Goal: Transaction & Acquisition: Purchase product/service

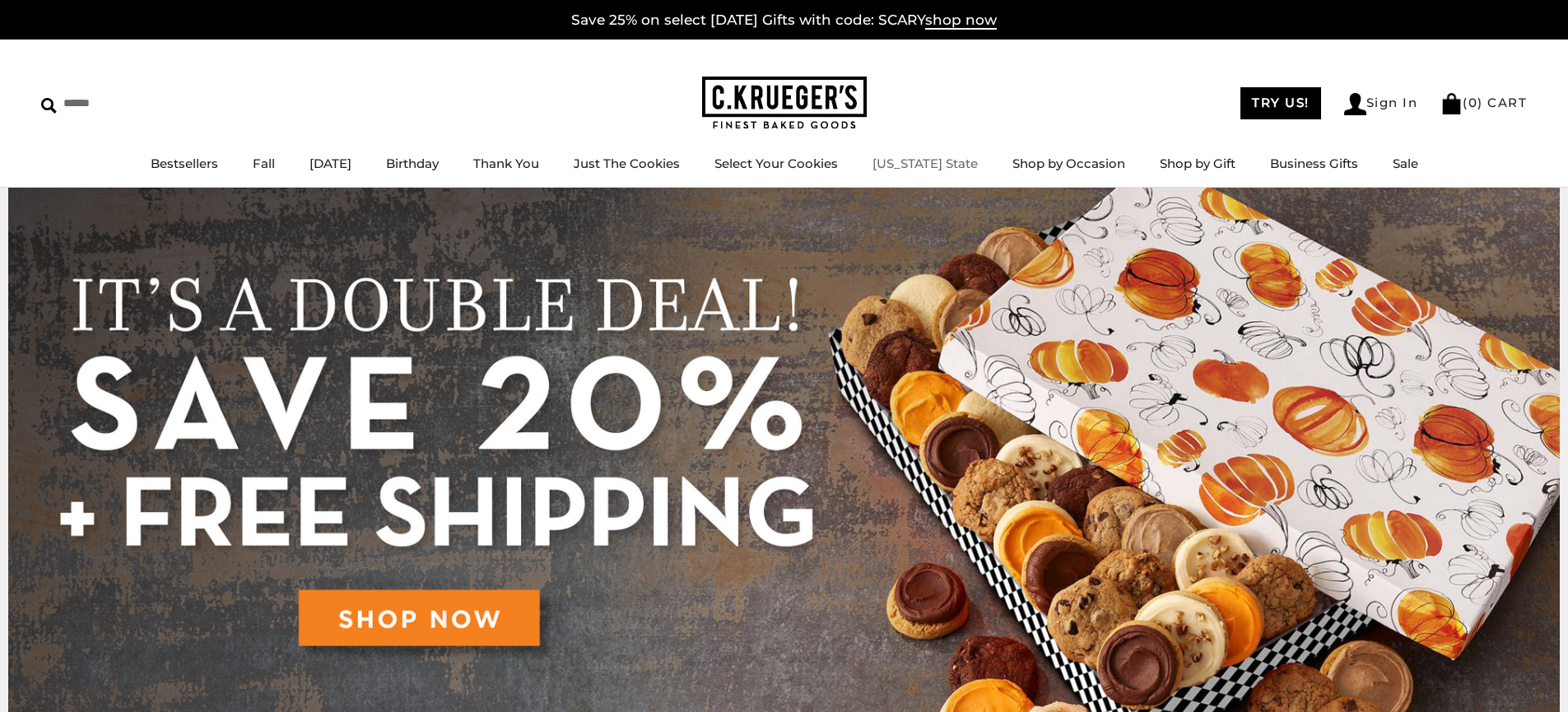
click at [946, 171] on link "[US_STATE] State" at bounding box center [925, 163] width 105 height 16
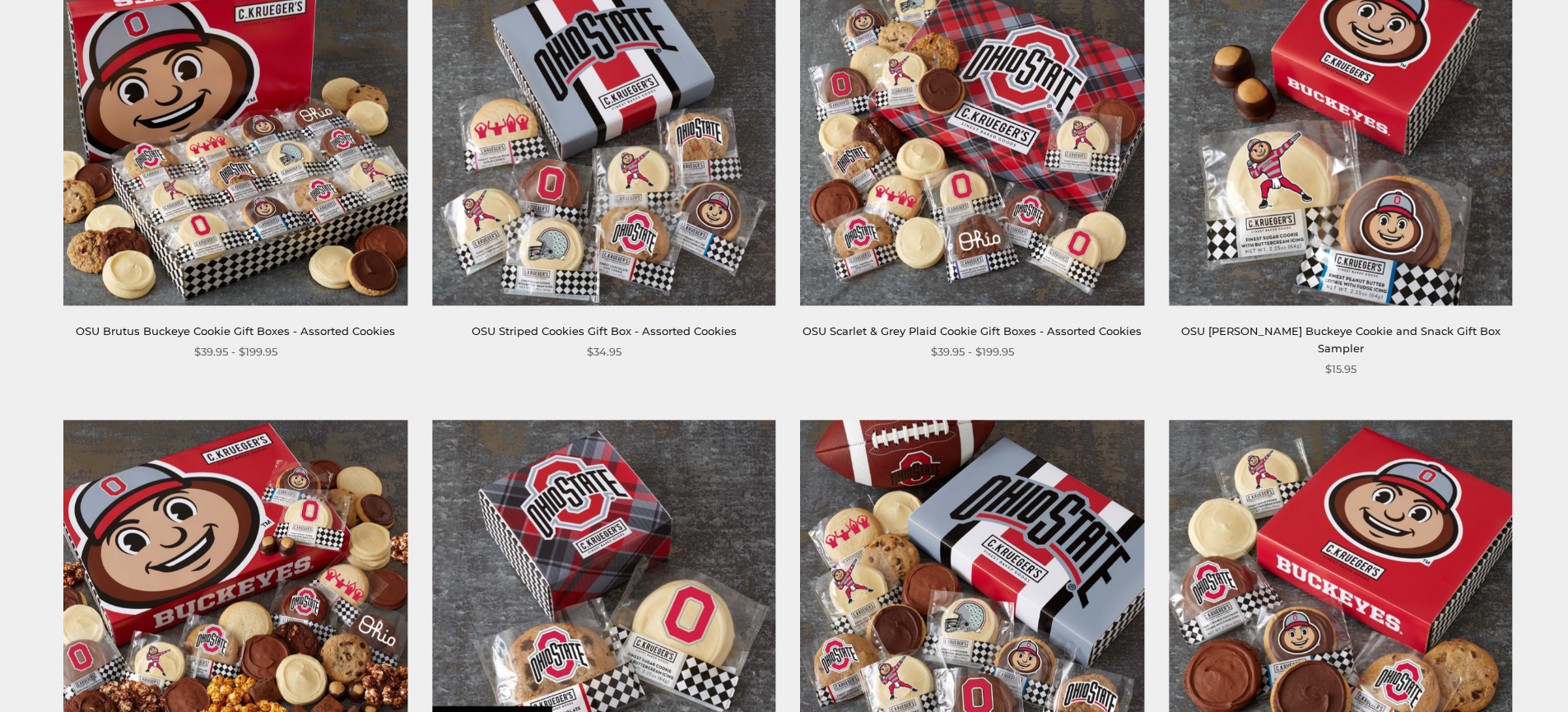
scroll to position [358, 0]
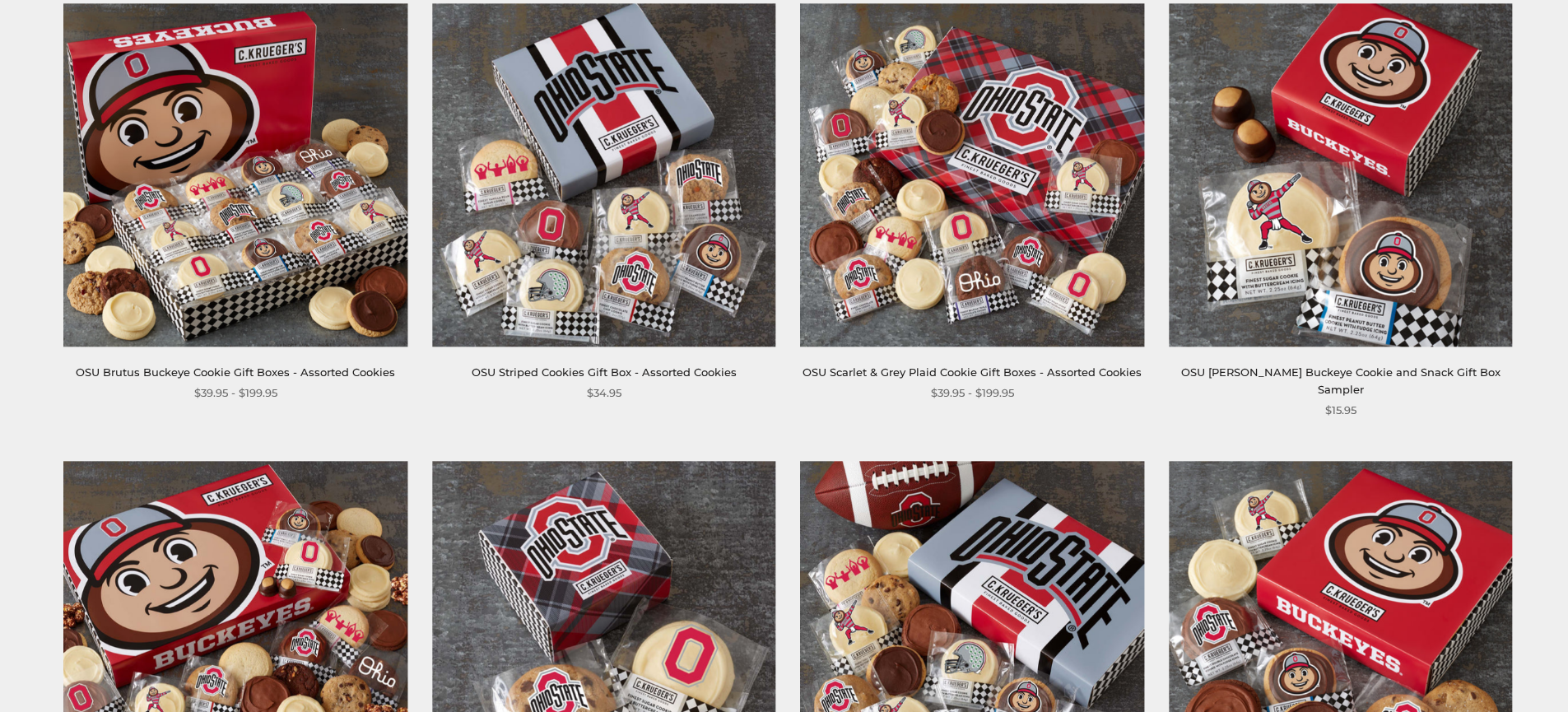
click at [932, 230] on img at bounding box center [973, 175] width 343 height 343
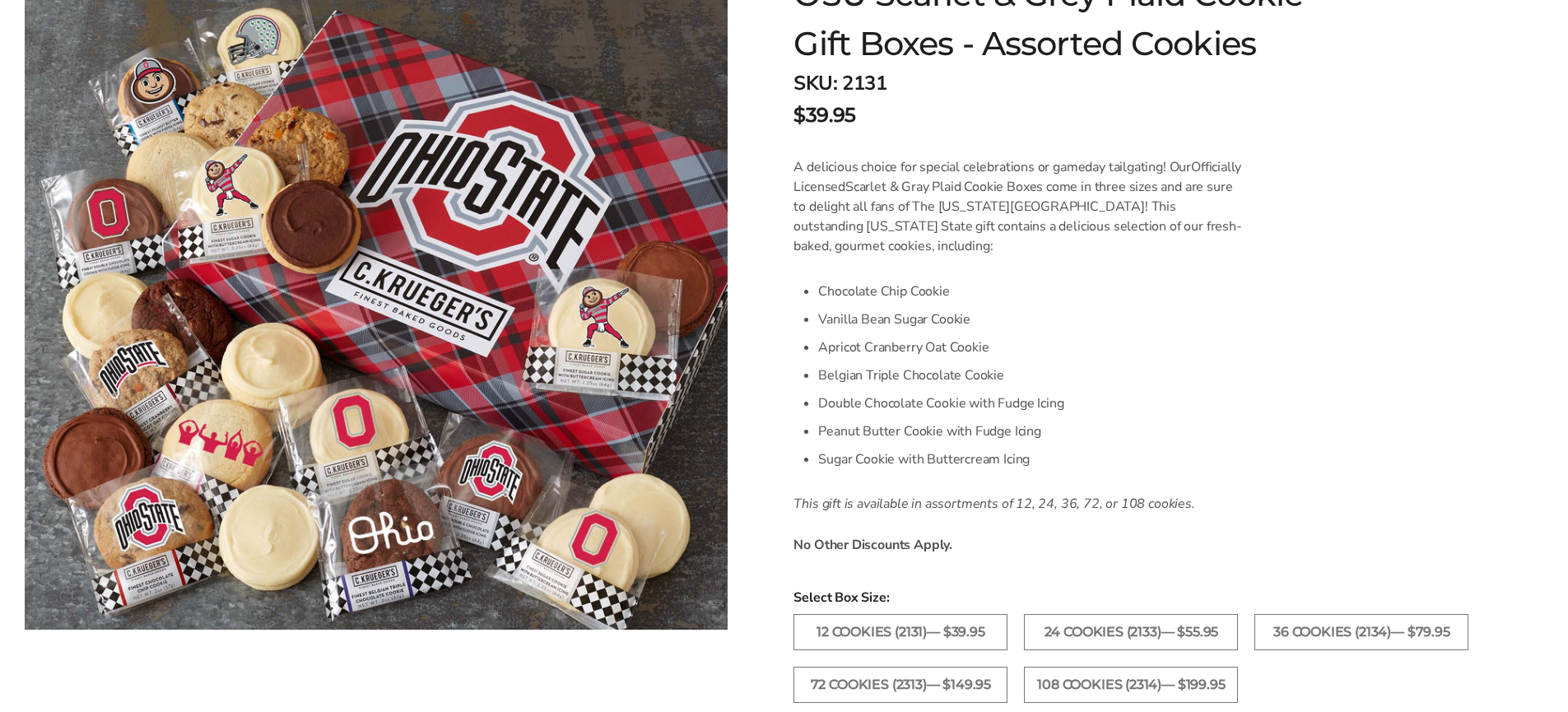
scroll to position [365, 0]
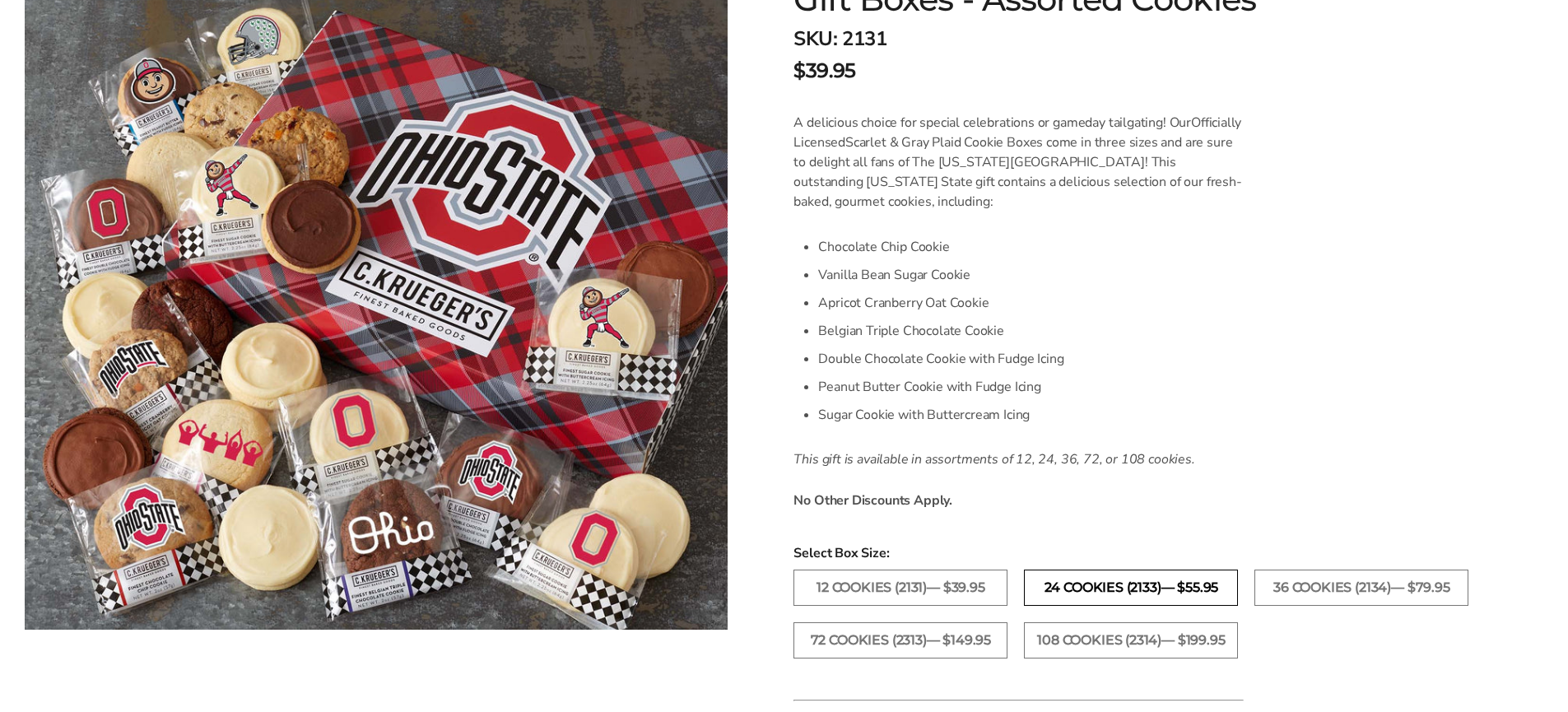
click at [1142, 583] on label "24 Cookies (2133)— $55.95" at bounding box center [1130, 587] width 214 height 36
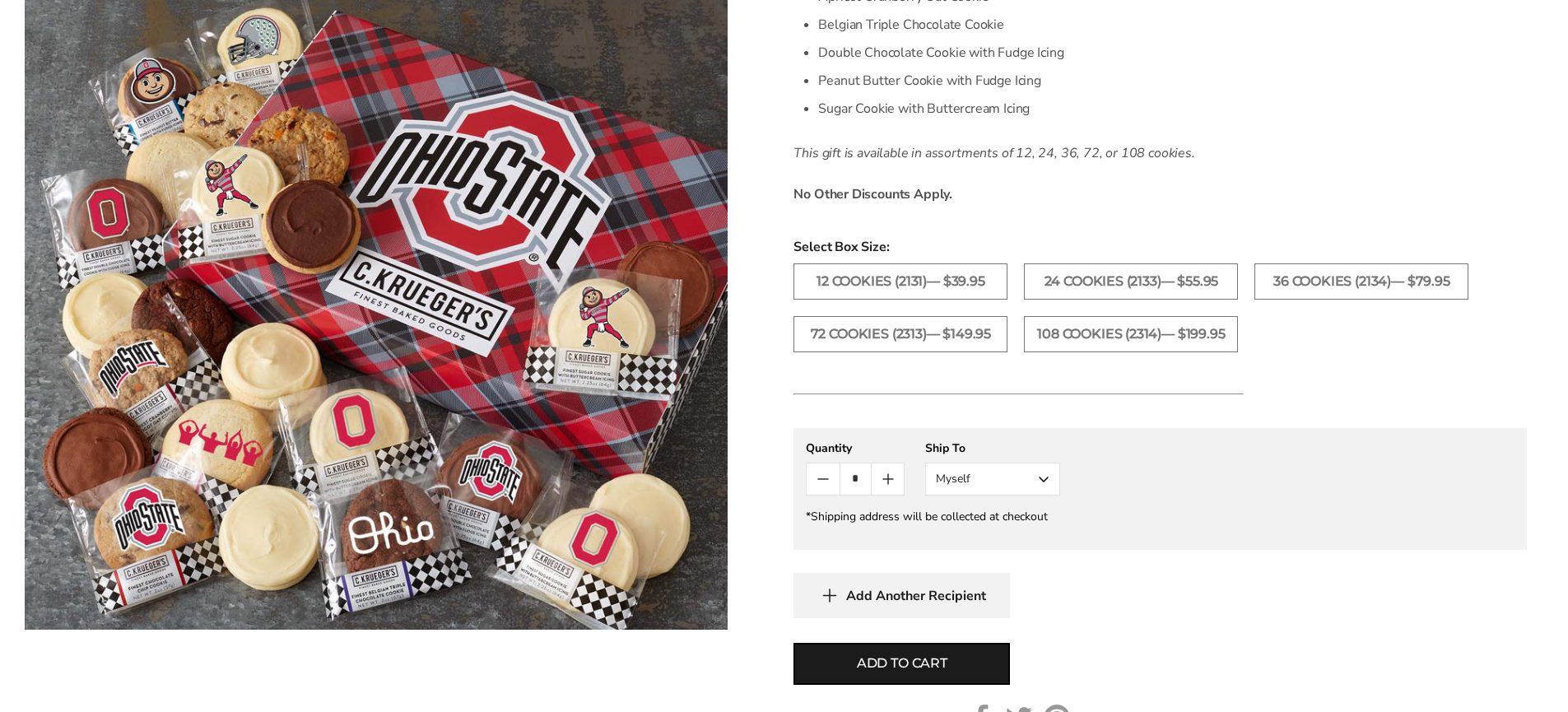
scroll to position [678, 0]
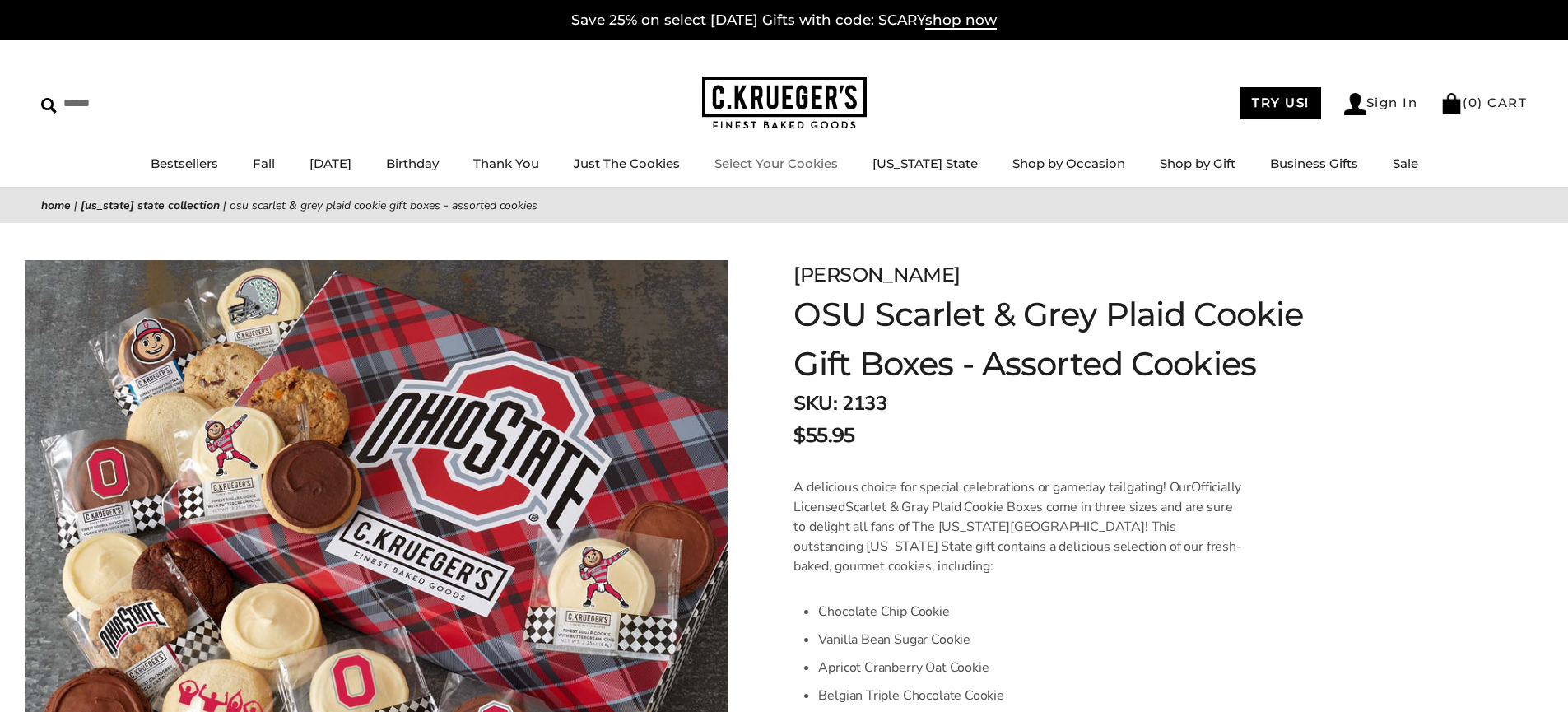
click at [805, 163] on link "Select Your Cookies" at bounding box center [777, 163] width 123 height 16
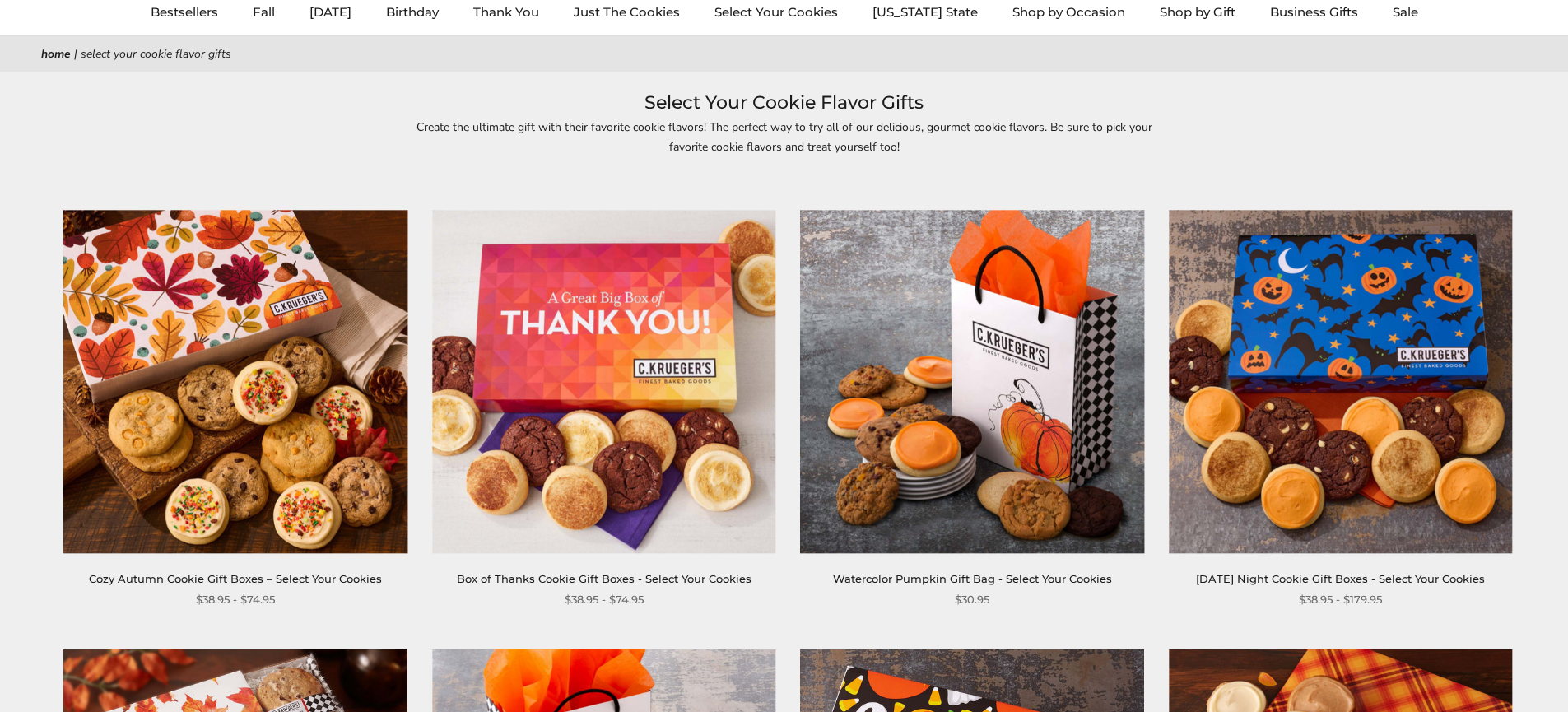
scroll to position [198, 0]
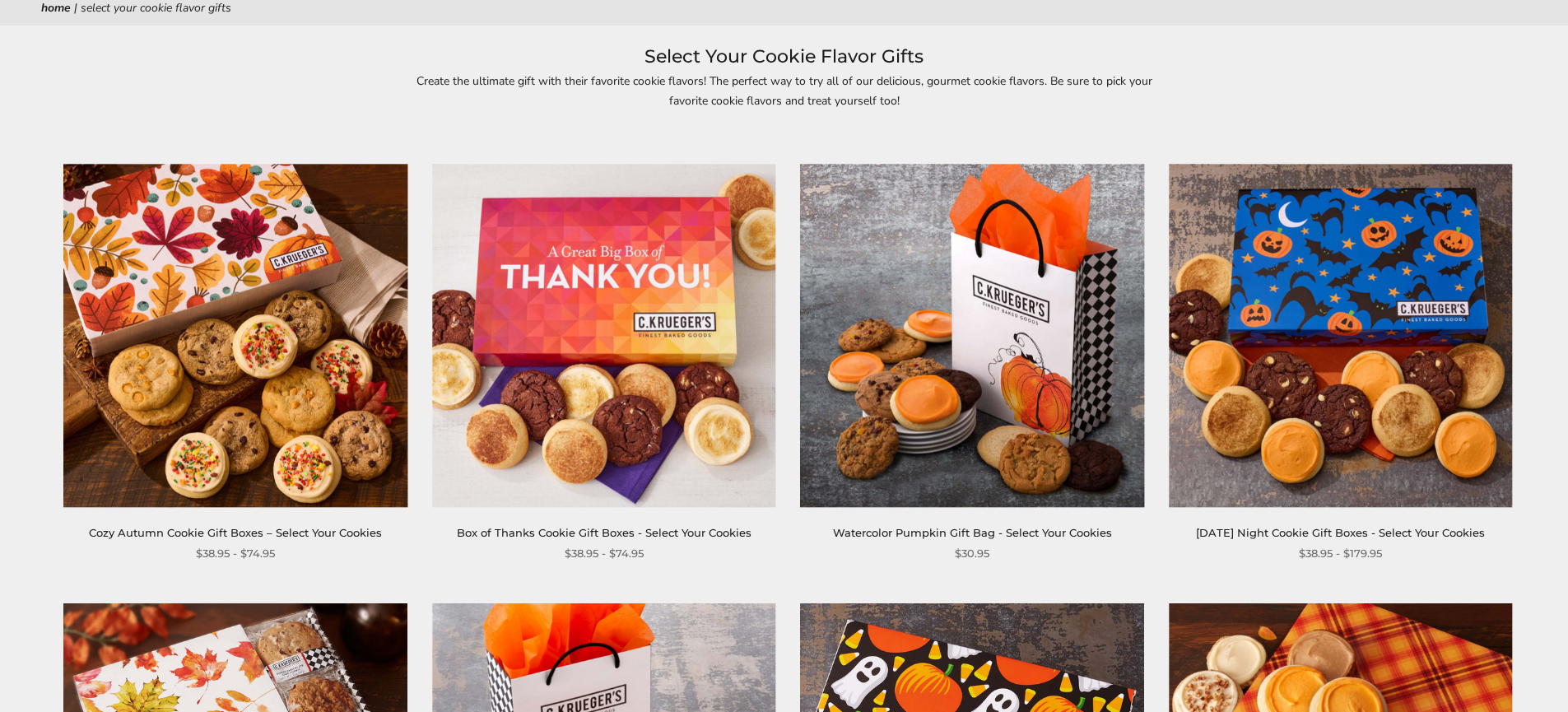
click at [659, 328] on img at bounding box center [604, 336] width 343 height 343
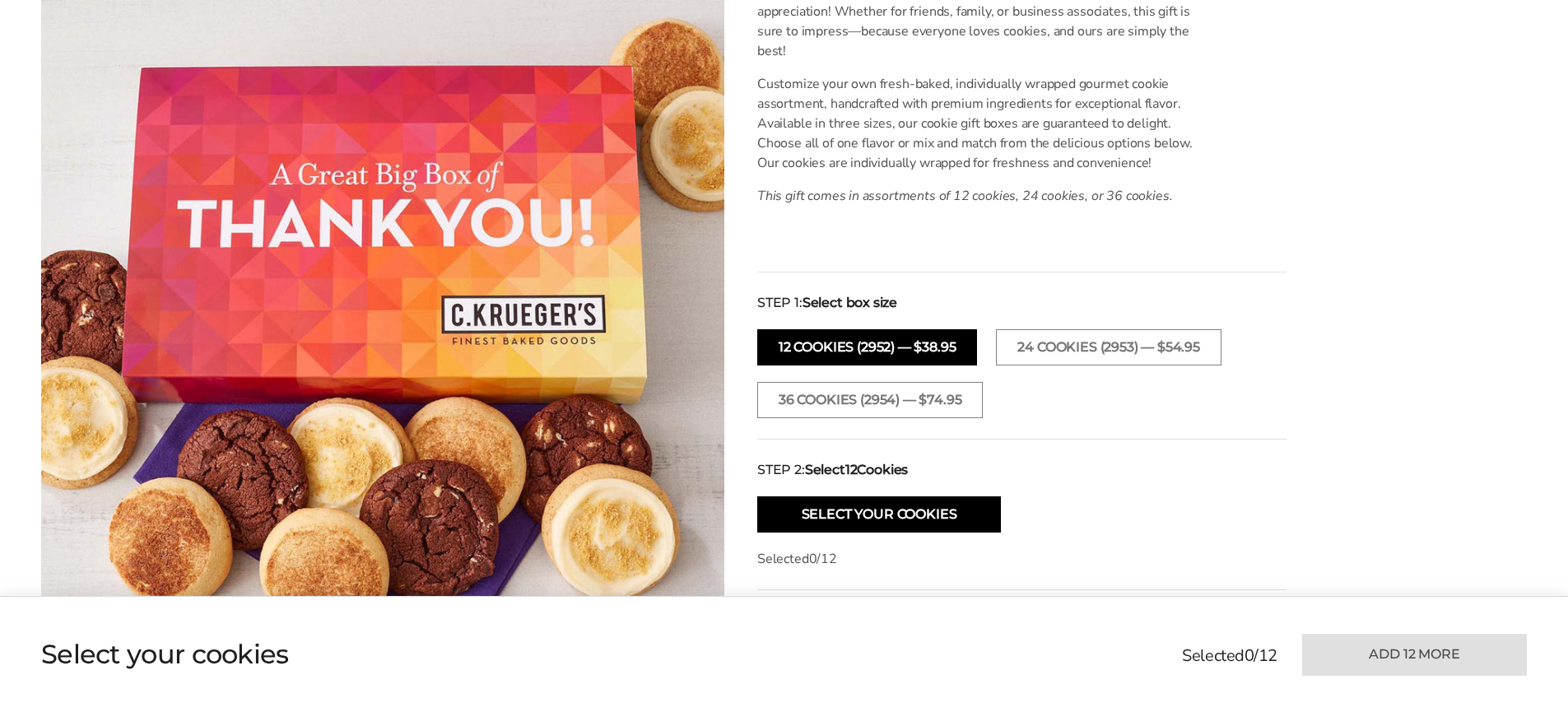
scroll to position [636, 0]
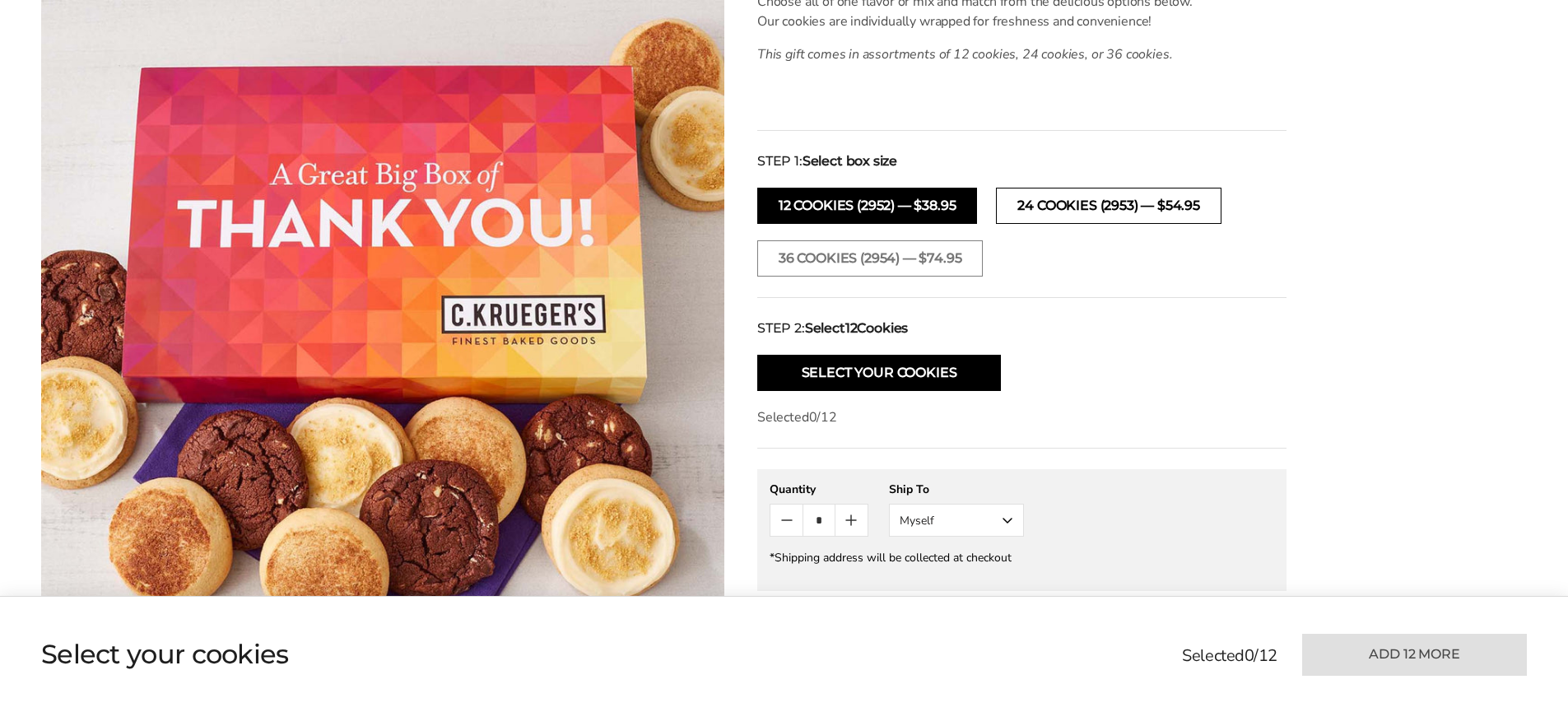
click at [1088, 188] on button "24 COOKIES (2953) — $54.95" at bounding box center [1108, 205] width 225 height 36
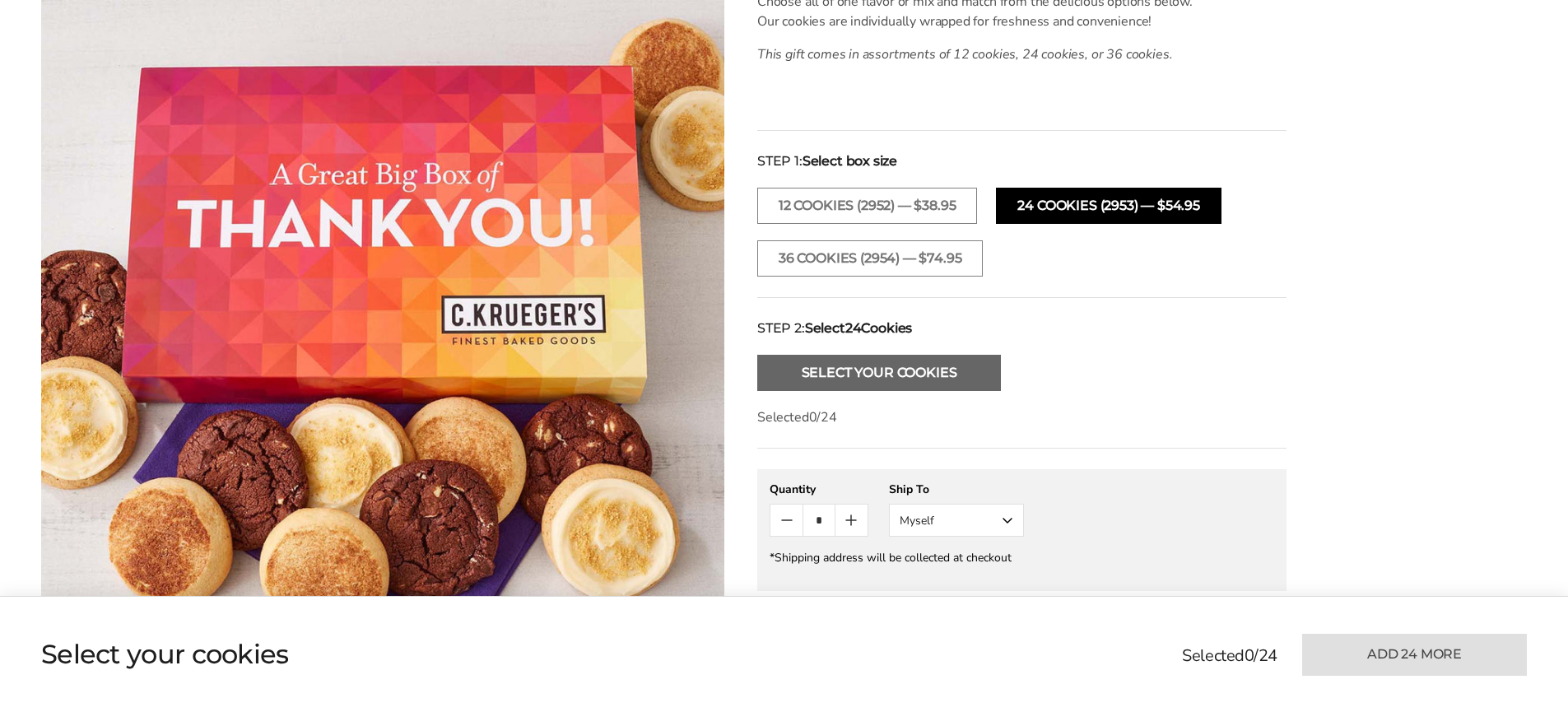
click at [897, 366] on button "Select Your Cookies" at bounding box center [879, 372] width 244 height 36
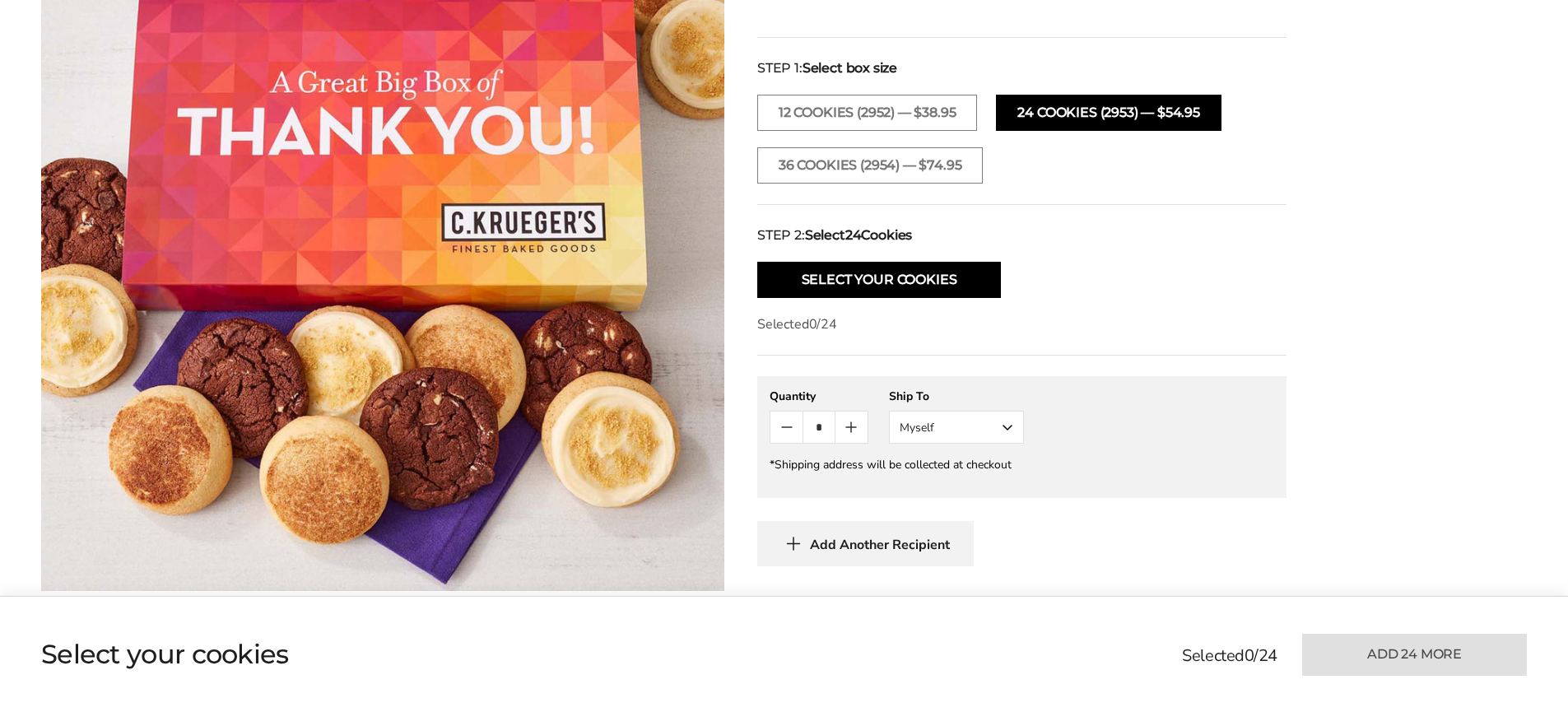
scroll to position [717, 0]
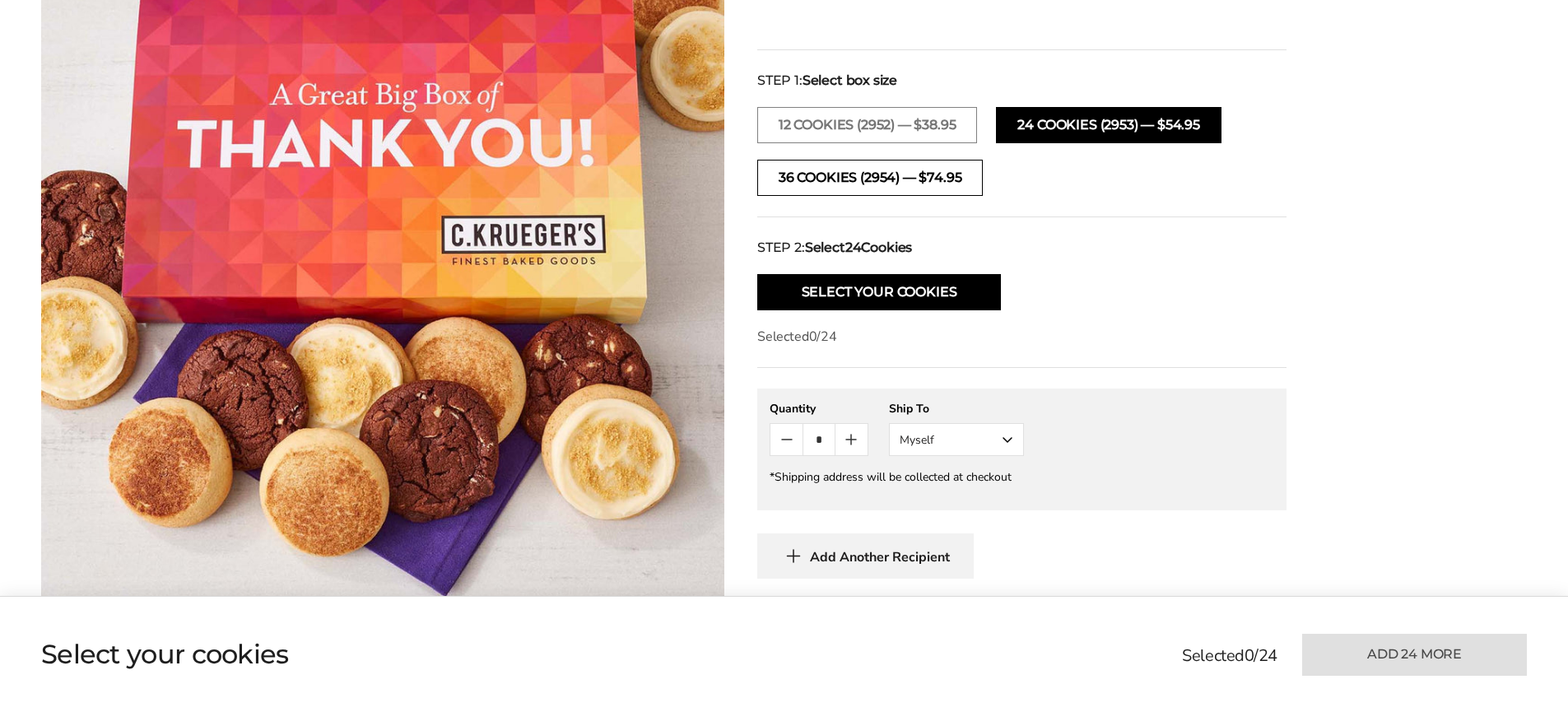
click at [832, 186] on button "36 COOKIES (2954) — $74.95" at bounding box center [871, 177] width 226 height 36
